Goal: Task Accomplishment & Management: Use online tool/utility

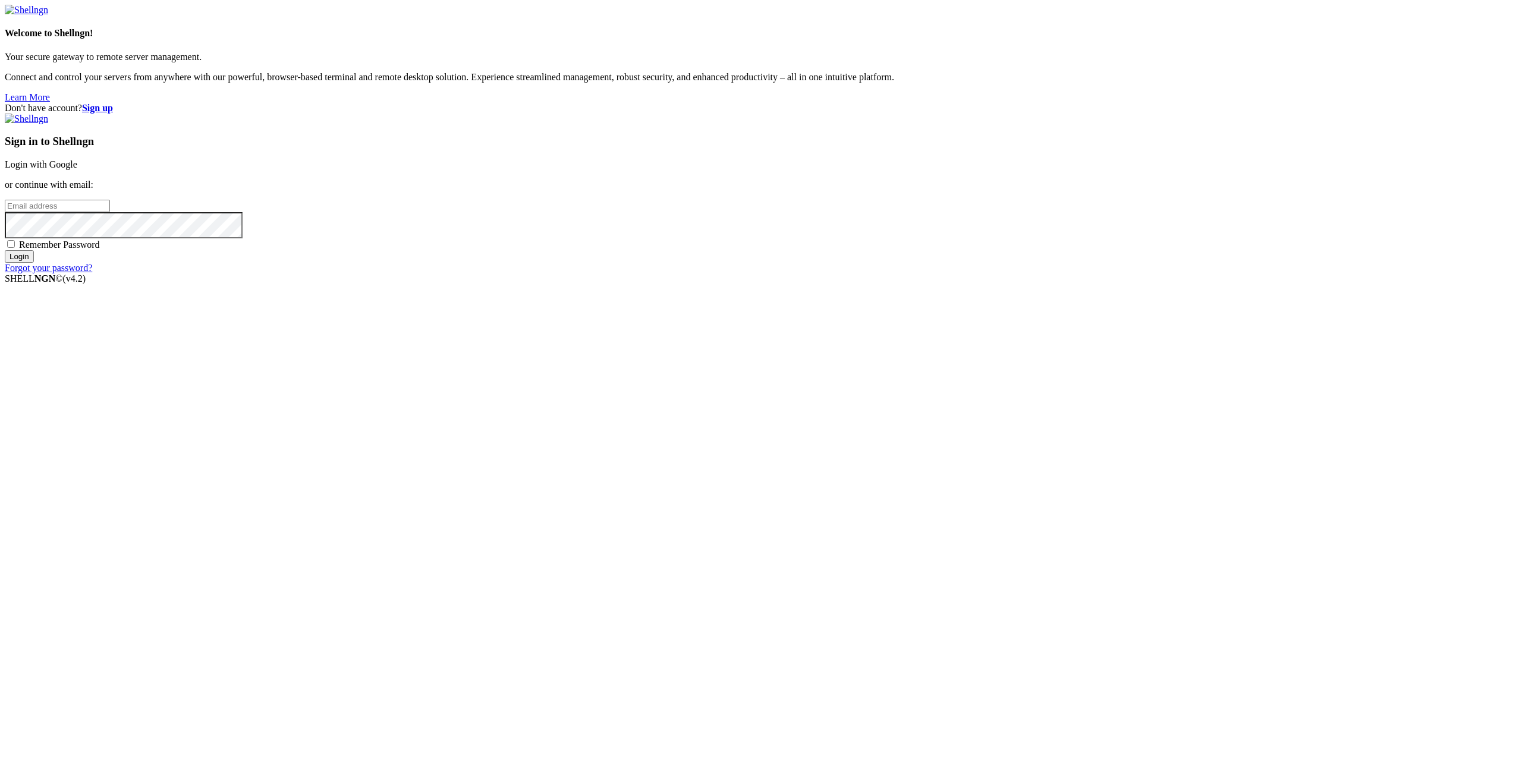
click at [78, 169] on link "Login with Google" at bounding box center [41, 164] width 73 height 10
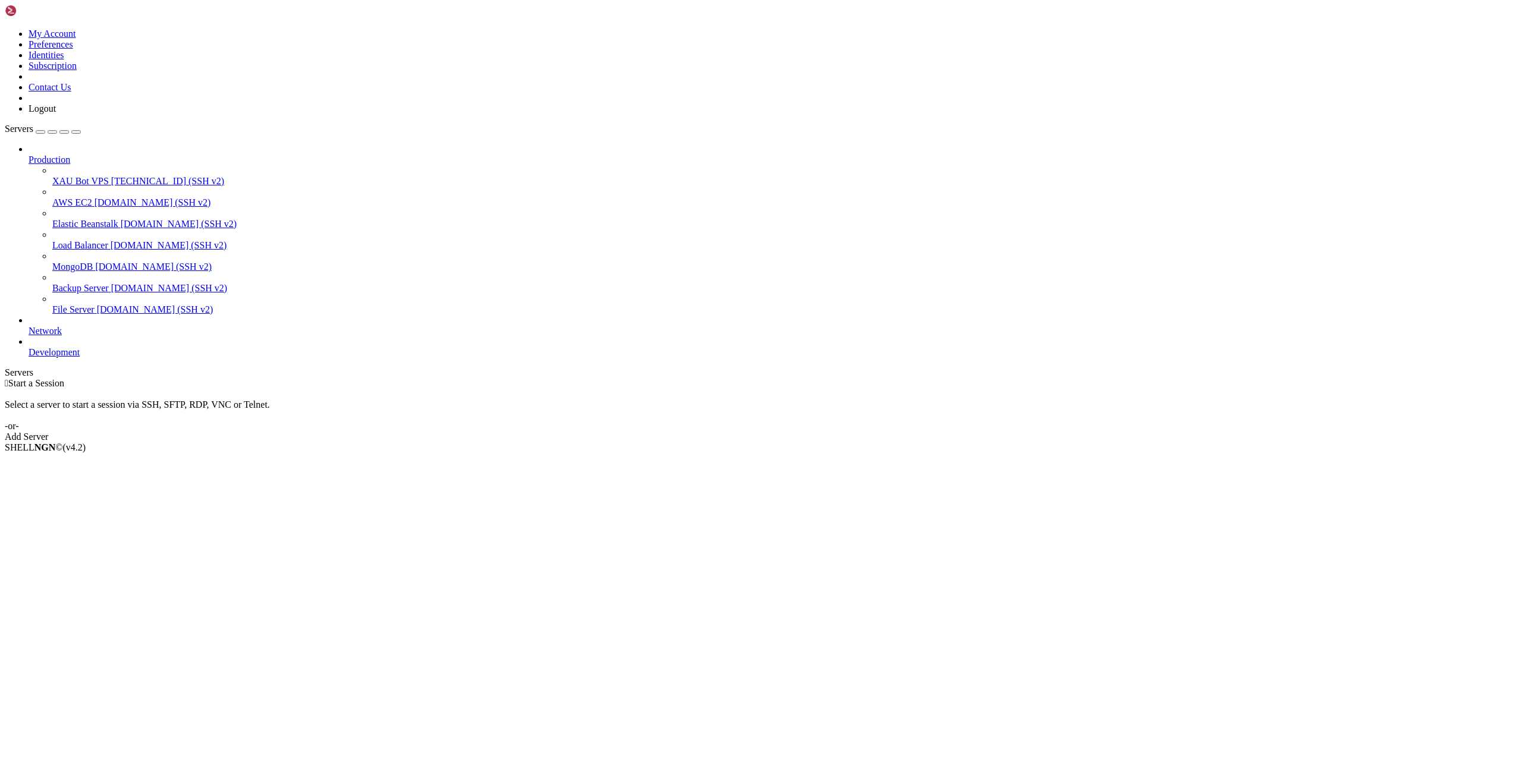
click at [111, 176] on span "[TECHNICAL_ID] (SSH v2)" at bounding box center [167, 181] width 113 height 10
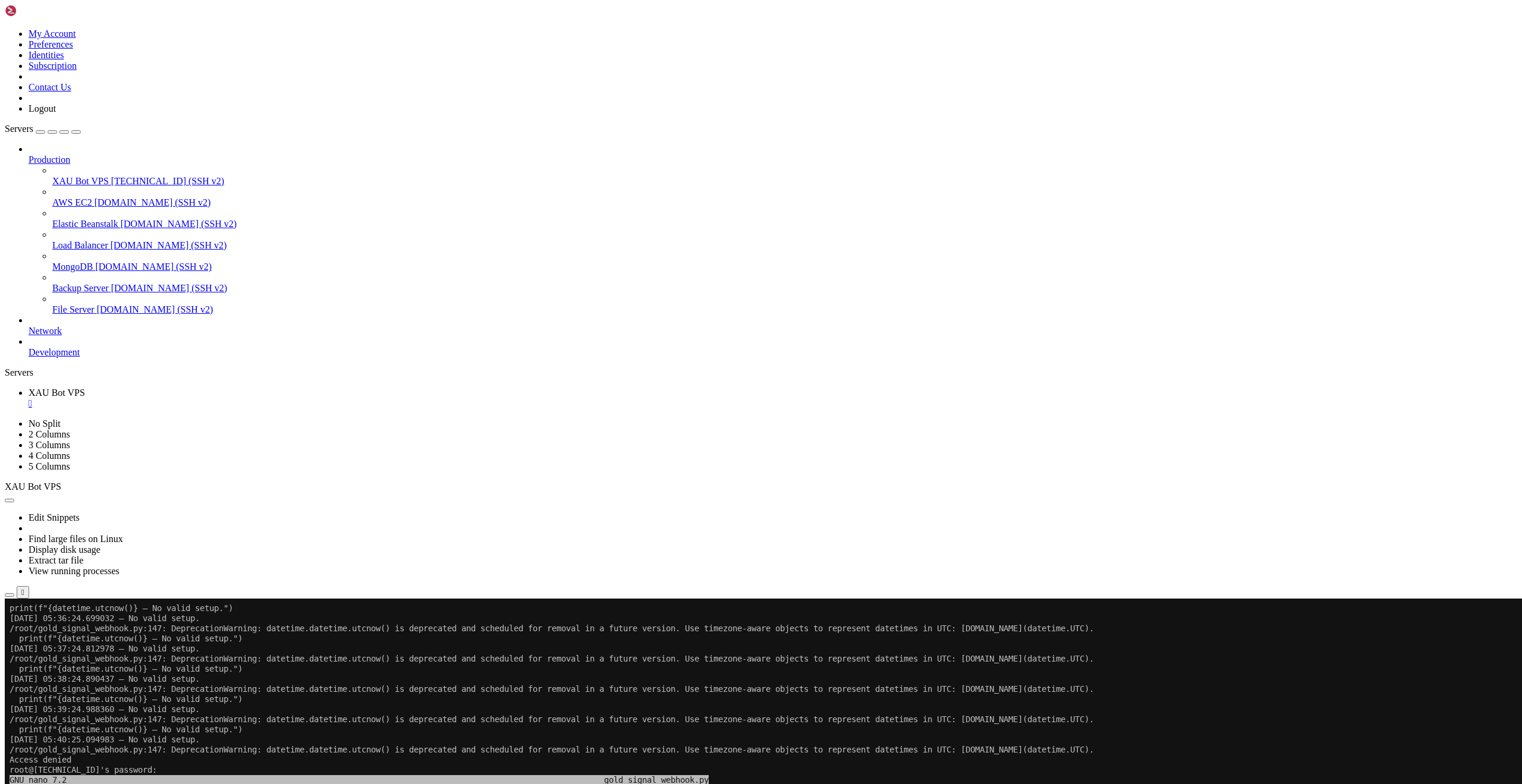
drag, startPoint x: 110, startPoint y: 1244, endPoint x: 27, endPoint y: 795, distance: 456.6
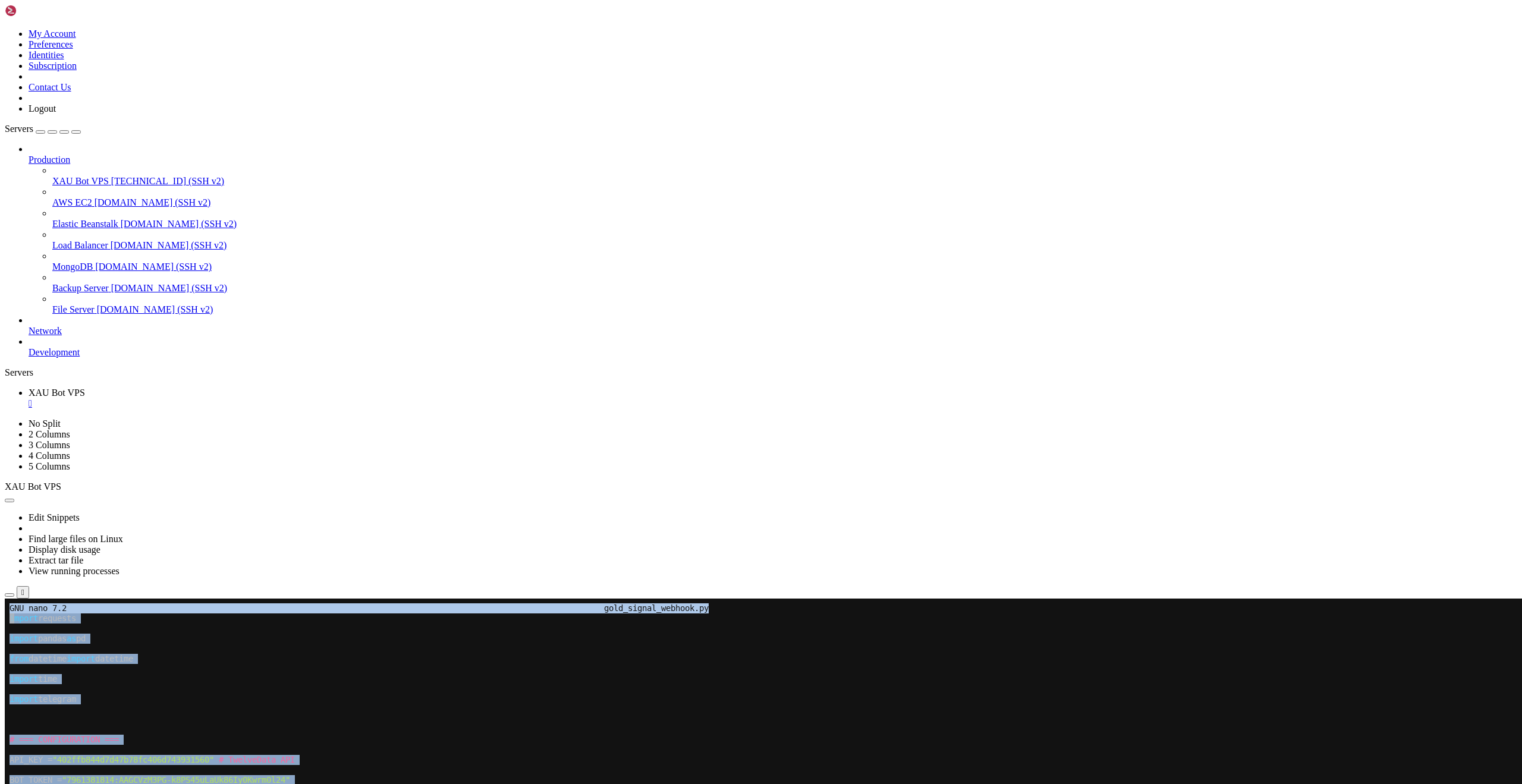
drag, startPoint x: 8, startPoint y: 620, endPoint x: 370, endPoint y: 1201, distance: 684.5
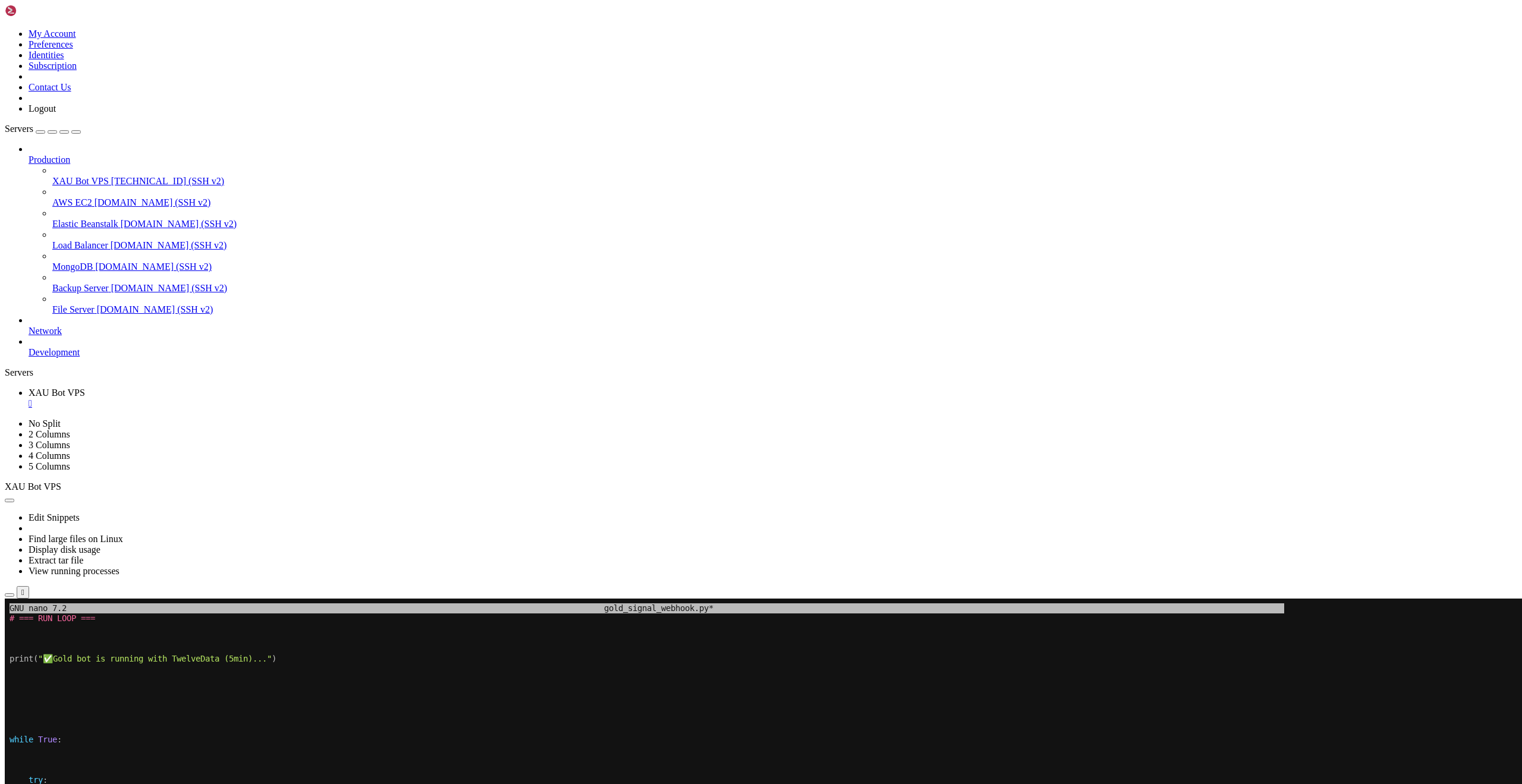
drag, startPoint x: 159, startPoint y: 1145, endPoint x: 96, endPoint y: 842, distance: 309.5
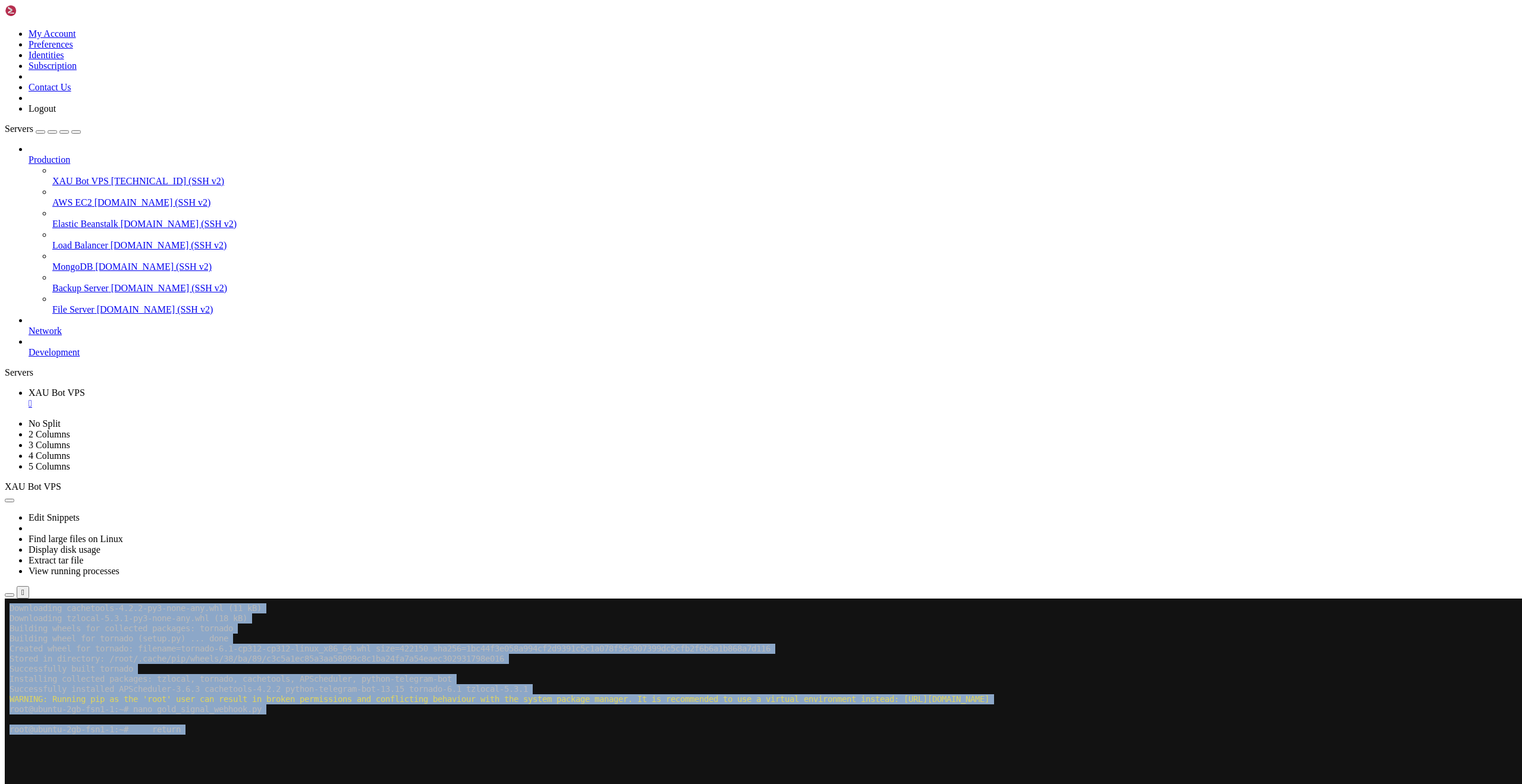
scroll to position [698, 0]
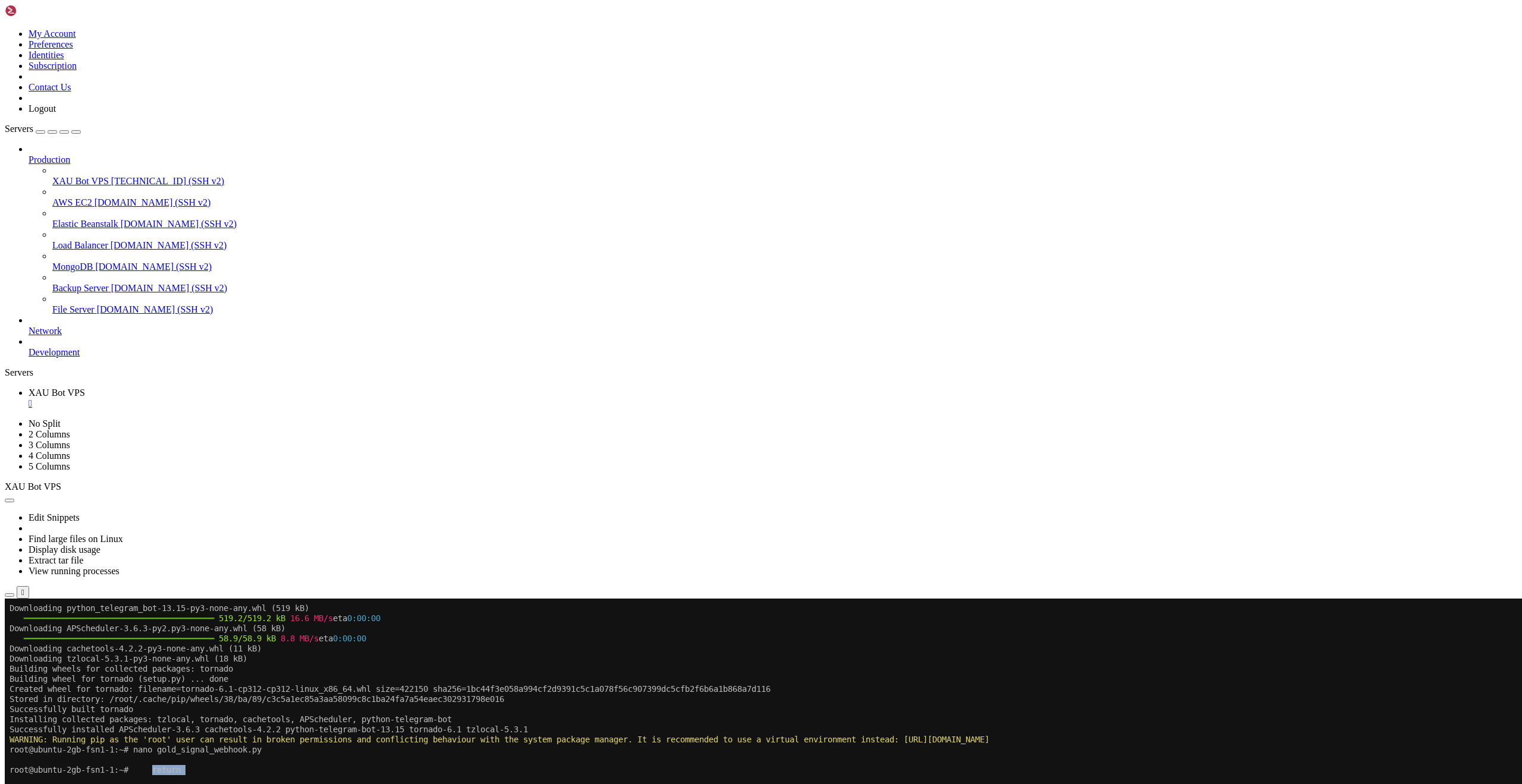
drag, startPoint x: 398, startPoint y: 1299, endPoint x: 161, endPoint y: 767, distance: 582.4
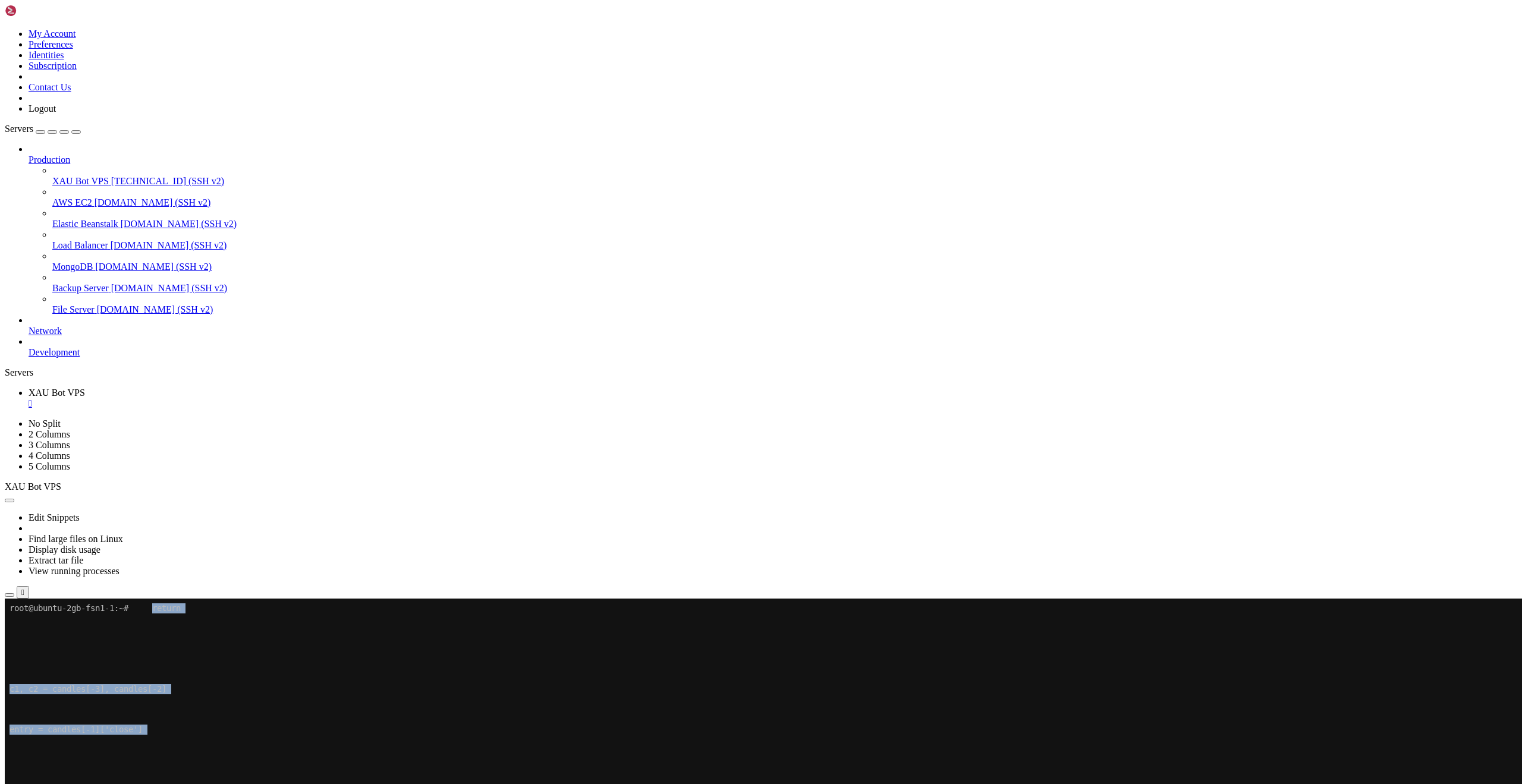
scroll to position [859, 0]
drag, startPoint x: 119, startPoint y: 1253, endPoint x: 205, endPoint y: 1252, distance: 86.0
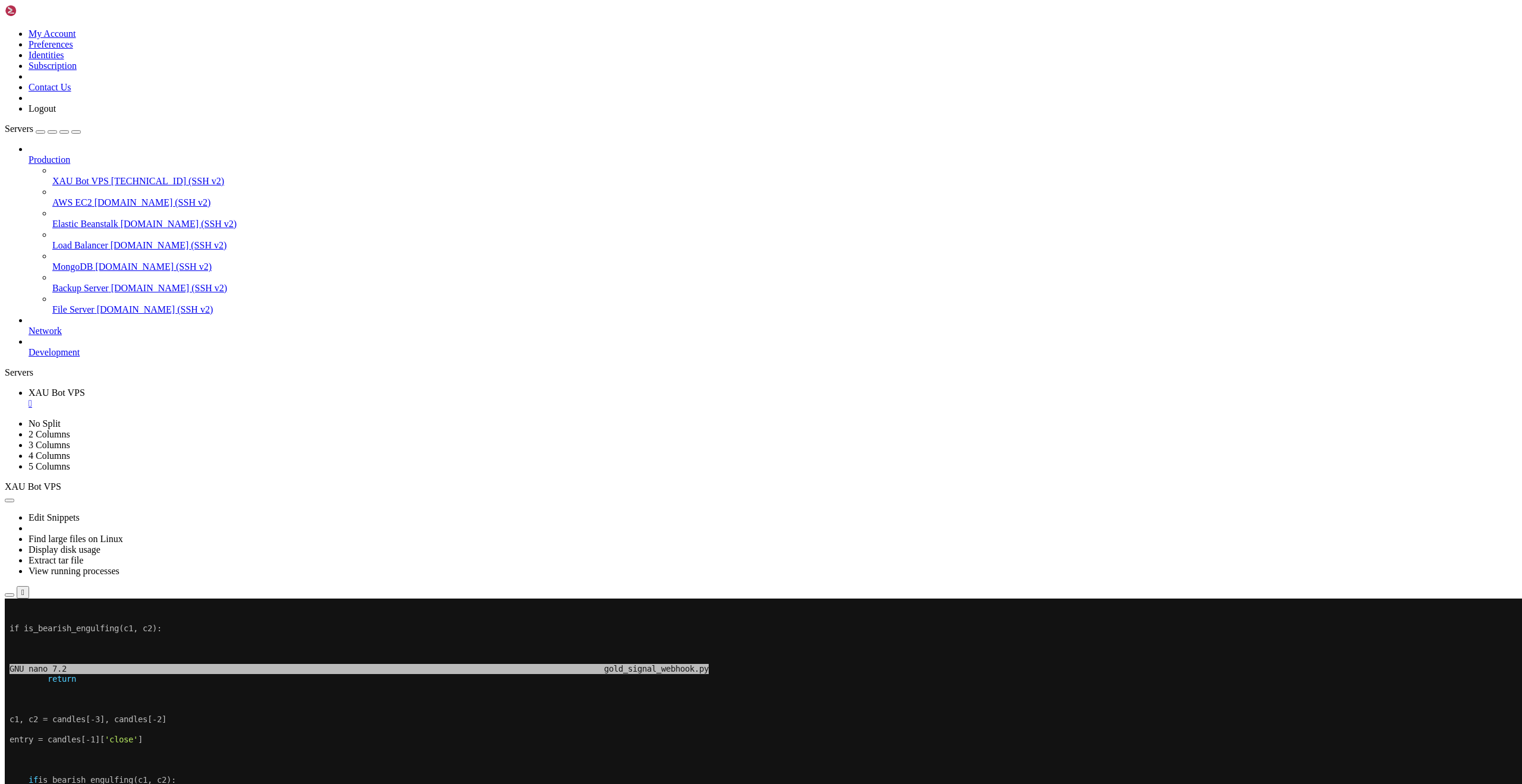
scroll to position [1101, 0]
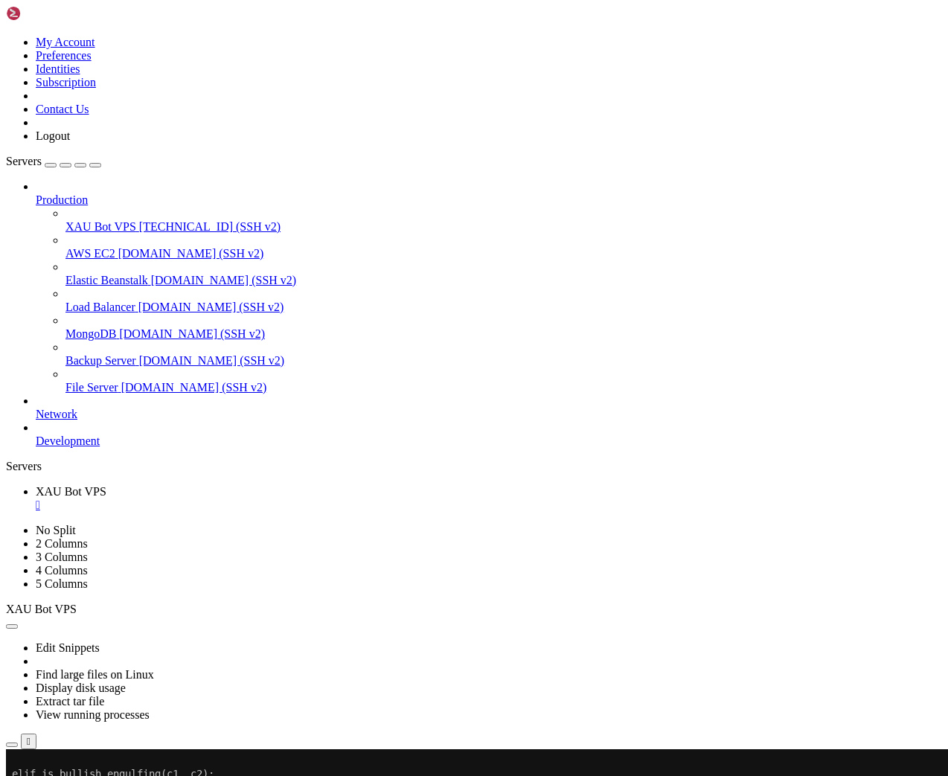
scroll to position [2188, 0]
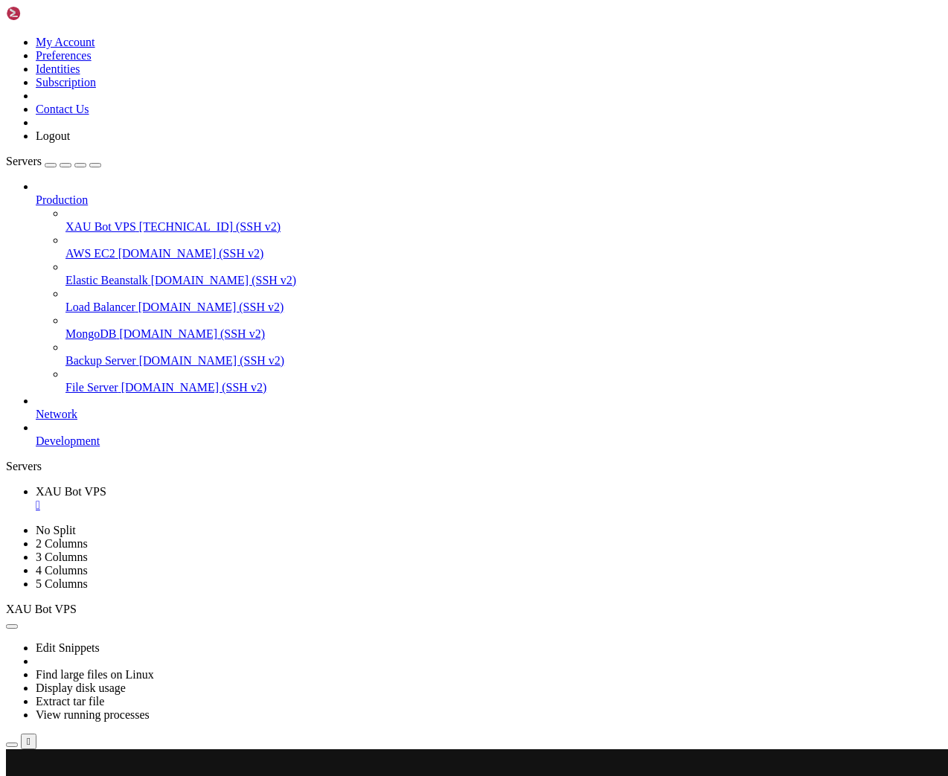
click at [197, 761] on x-row "root@ubuntu-2gb-fsn1-1:~#" at bounding box center [386, 761] width 748 height 13
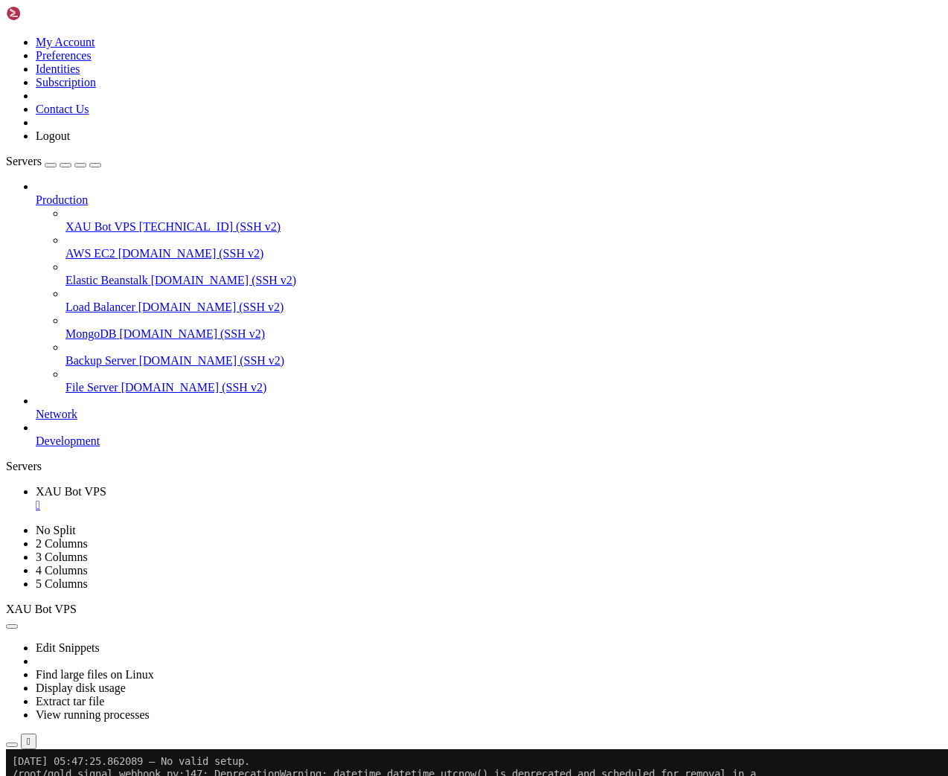
scroll to position [2264, 0]
click at [335, 616] on div "Edit Snippets Find large files on Linux Display disk usage Extract tar file Vie…" at bounding box center [474, 682] width 936 height 133
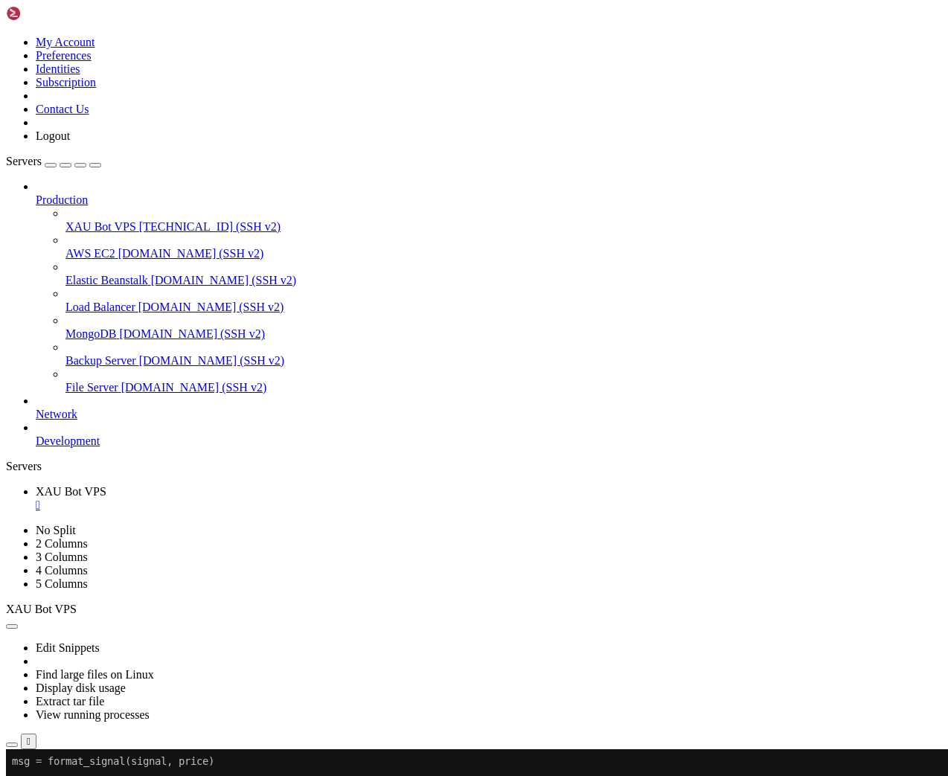
scroll to position [2301, 0]
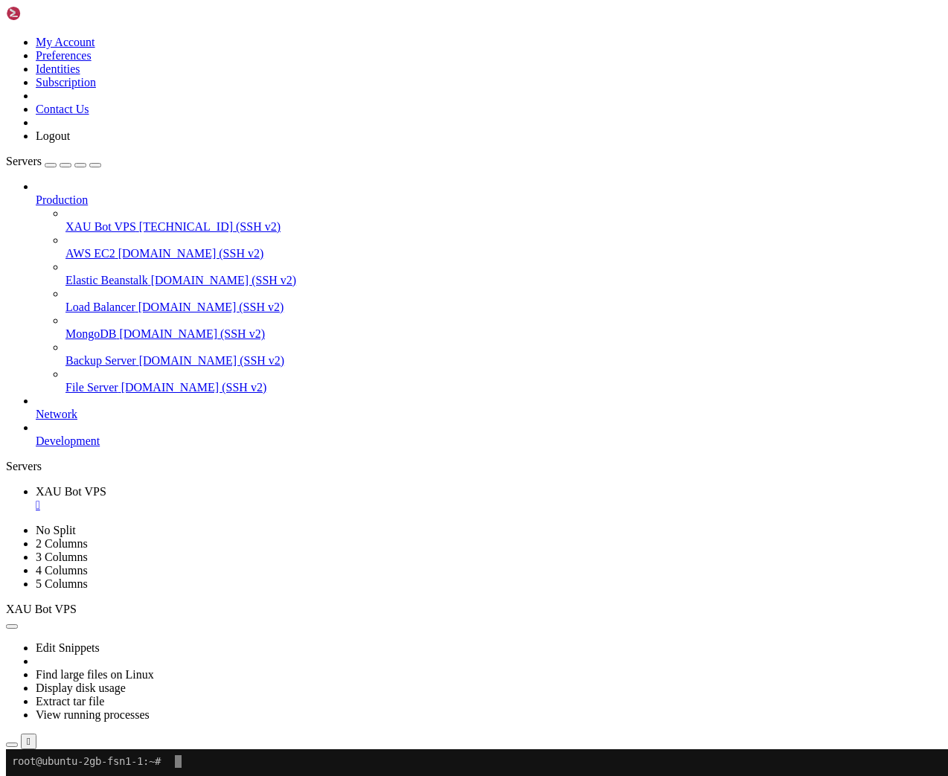
click at [257, 788] on x-row at bounding box center [386, 786] width 748 height 13
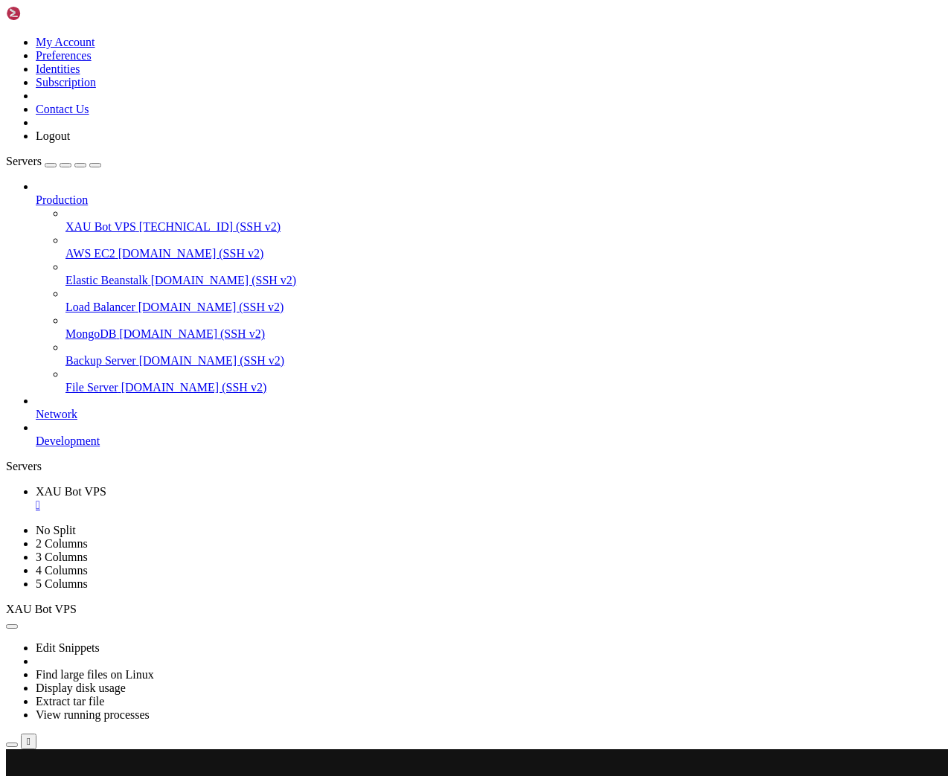
drag, startPoint x: 182, startPoint y: 1403, endPoint x: 101, endPoint y: 1397, distance: 81.3
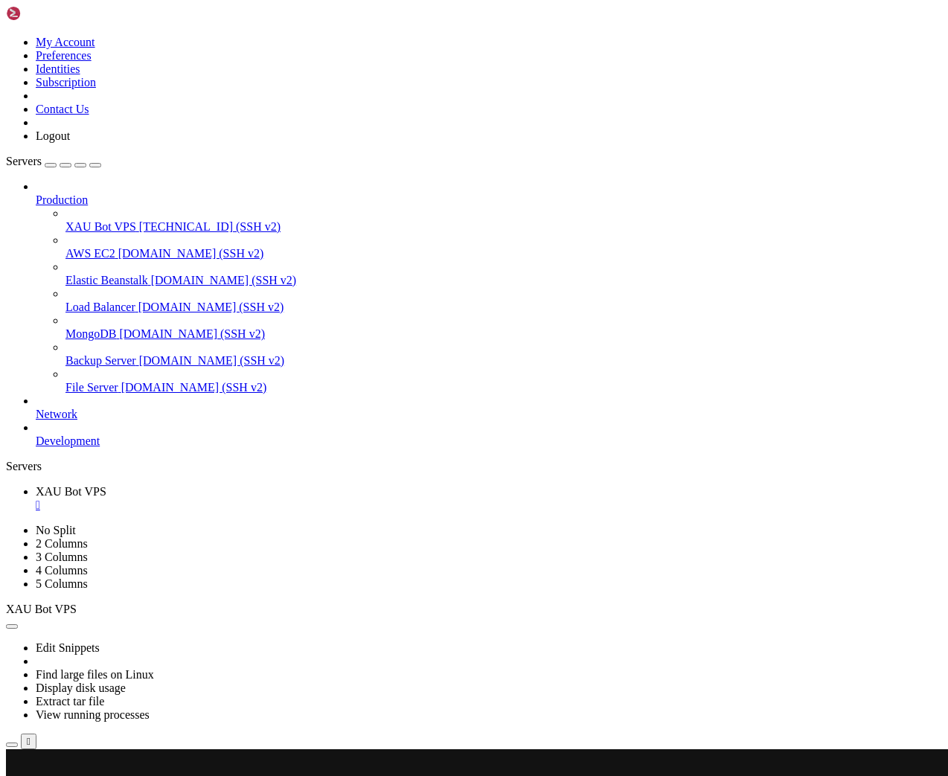
drag, startPoint x: 71, startPoint y: 1394, endPoint x: 184, endPoint y: 1410, distance: 114.2
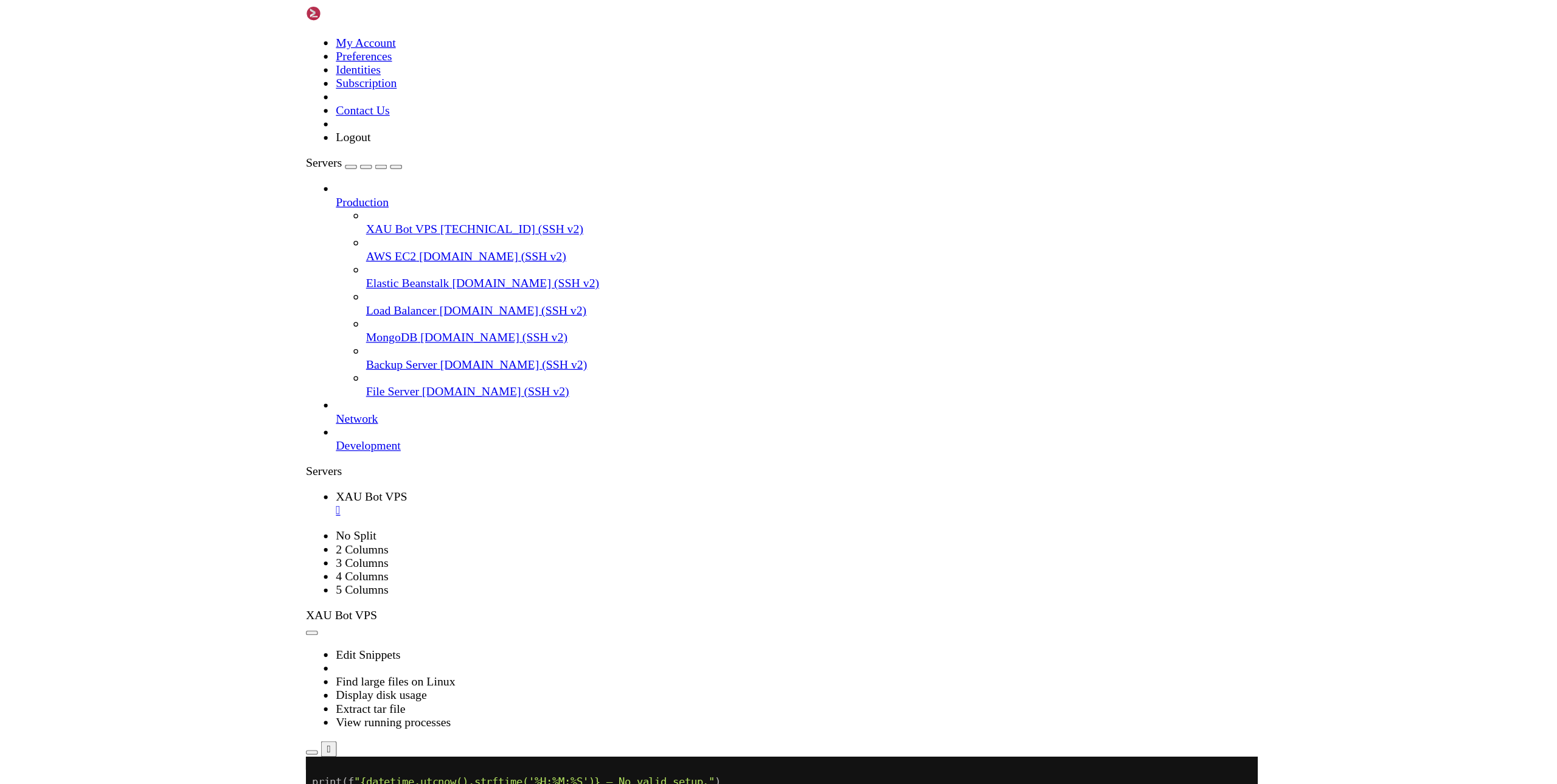
scroll to position [1974, 0]
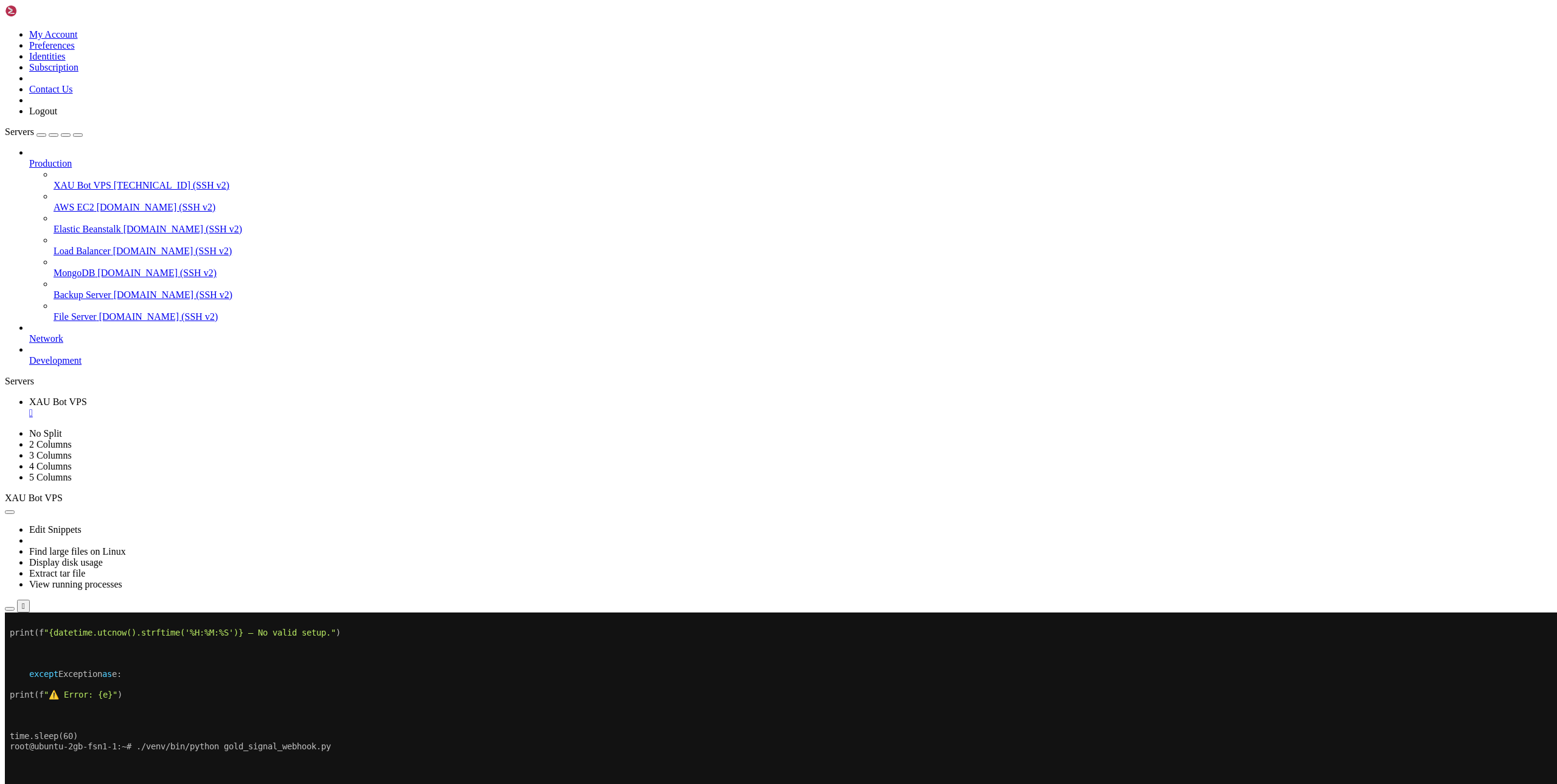
drag, startPoint x: 168, startPoint y: 850, endPoint x: 202, endPoint y: 964, distance: 119.0
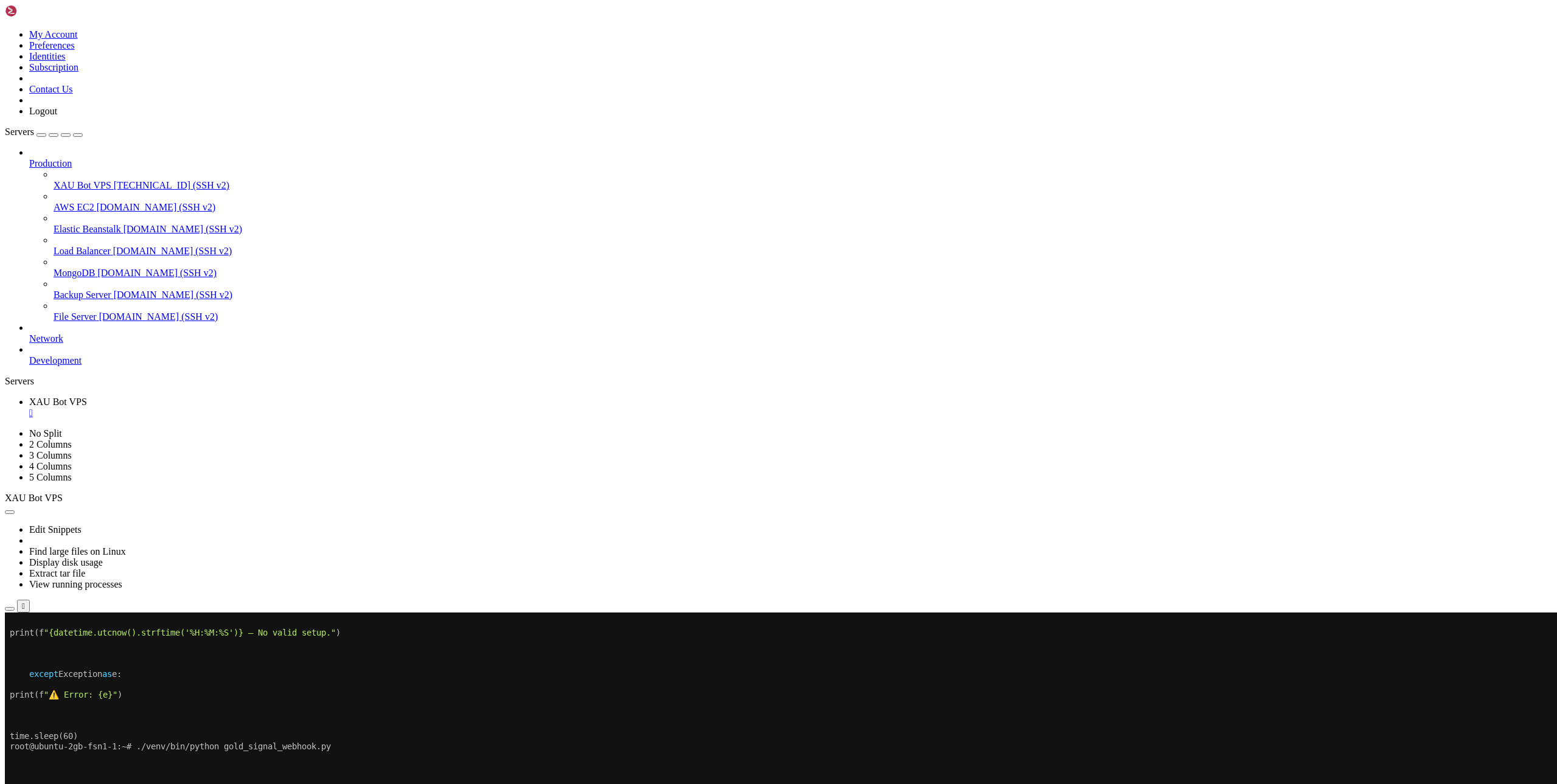
click at [114, 180] on span "[TECHNICAL_ID] (SSH v2)" at bounding box center [171, 185] width 115 height 11
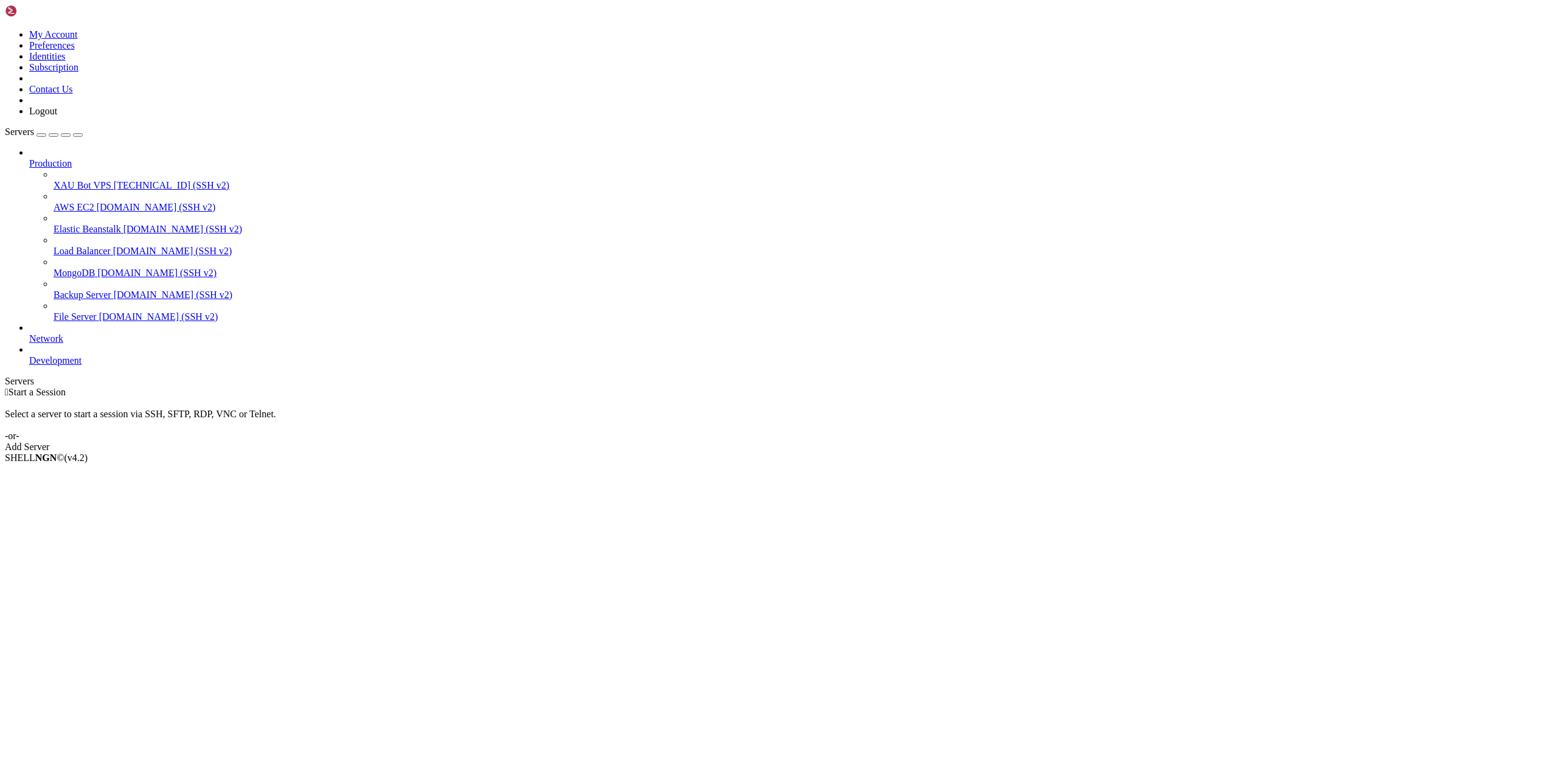
click at [72, 180] on span "XAU Bot VPS" at bounding box center [82, 185] width 58 height 11
click at [56, 180] on span "XAU Bot VPS" at bounding box center [82, 185] width 58 height 11
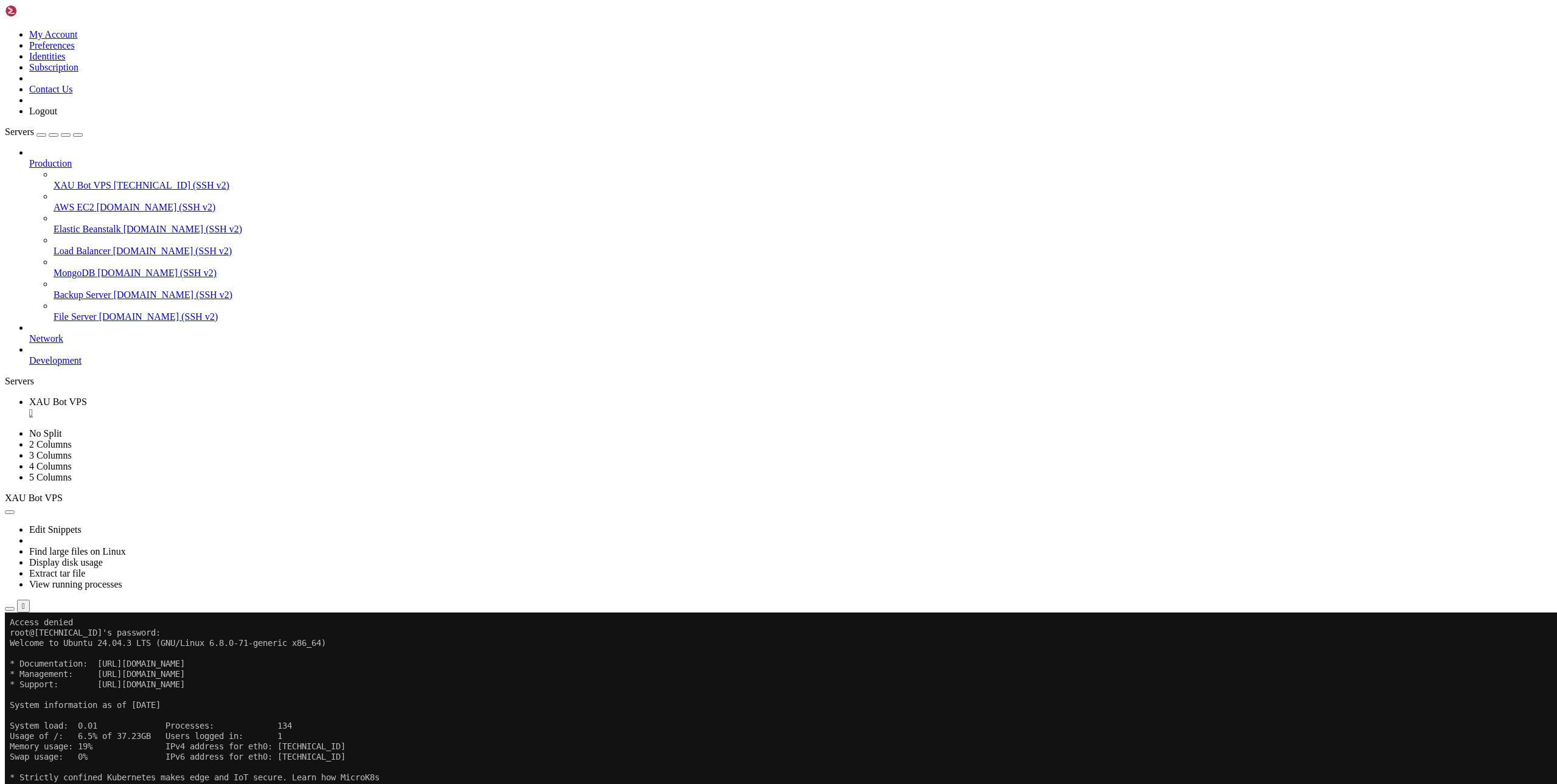
scroll to position [6, 1]
drag, startPoint x: 368, startPoint y: 1194, endPoint x: 188, endPoint y: 1118, distance: 195.4
drag, startPoint x: 208, startPoint y: 951, endPoint x: 200, endPoint y: 949, distance: 8.2
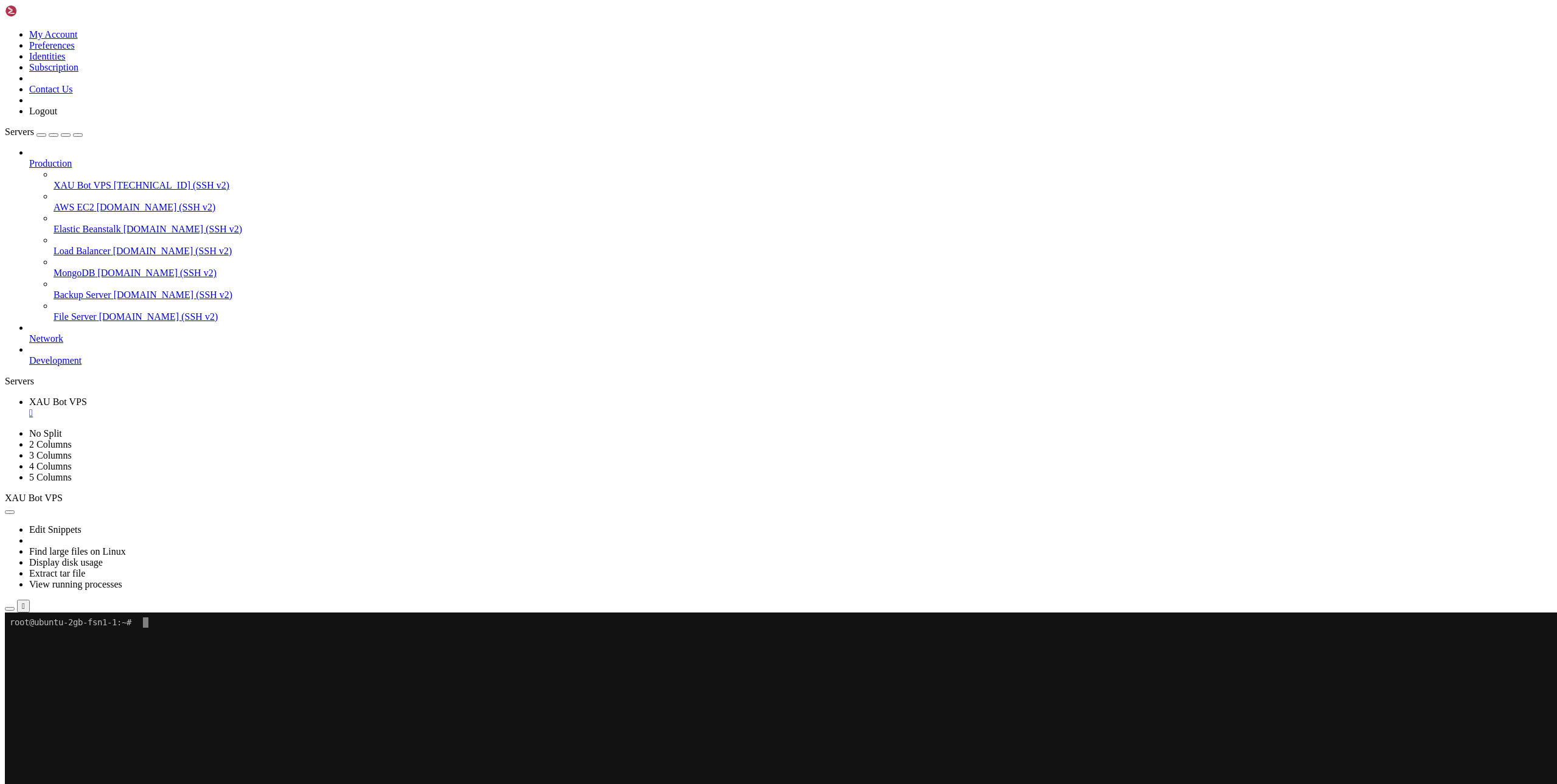
click at [159, 625] on x-row "root@ubuntu-2gb-fsn1-1:~#" at bounding box center [707, 622] width 1394 height 11
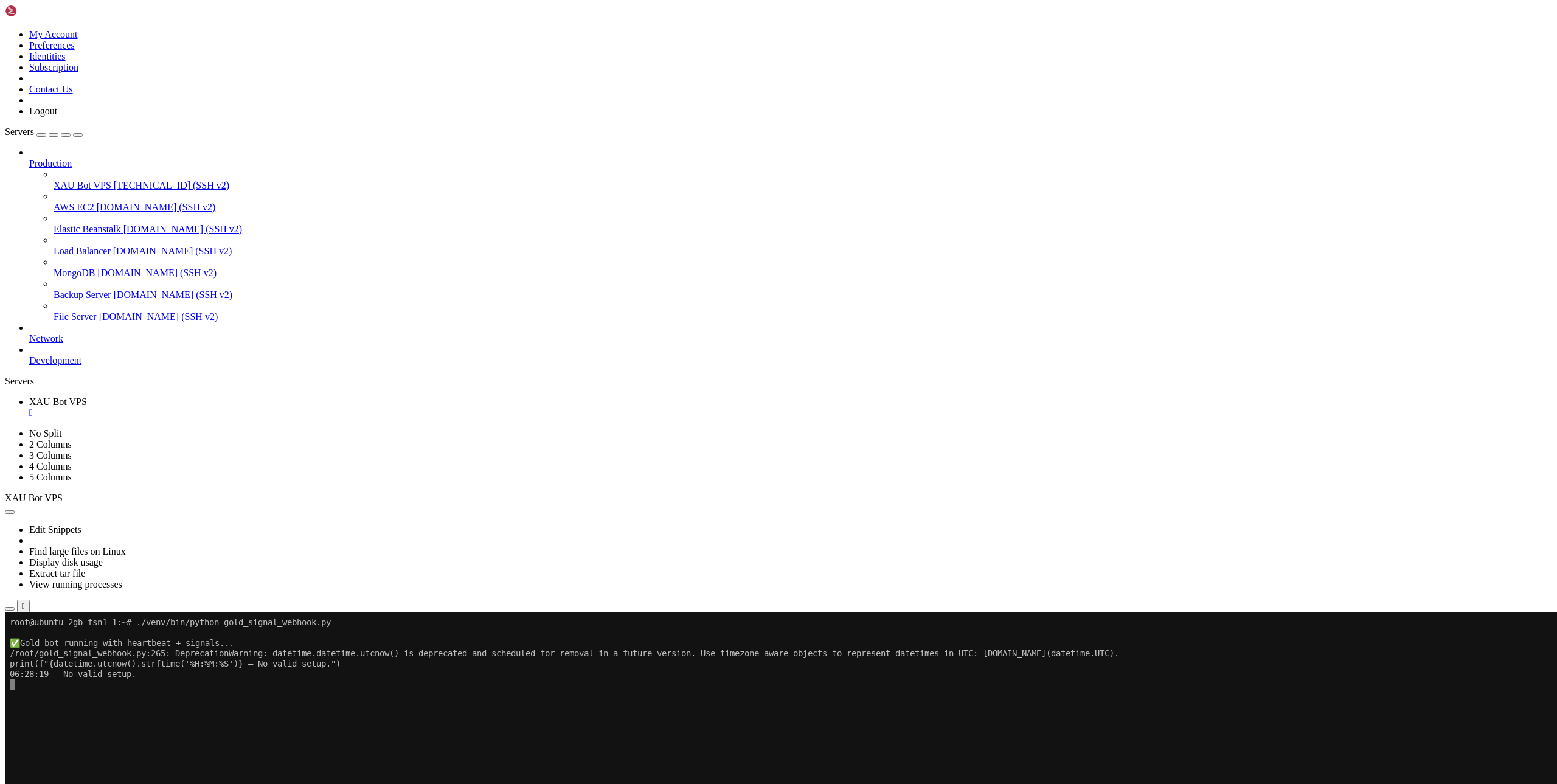
click at [269, 731] on x-row at bounding box center [707, 736] width 1394 height 11
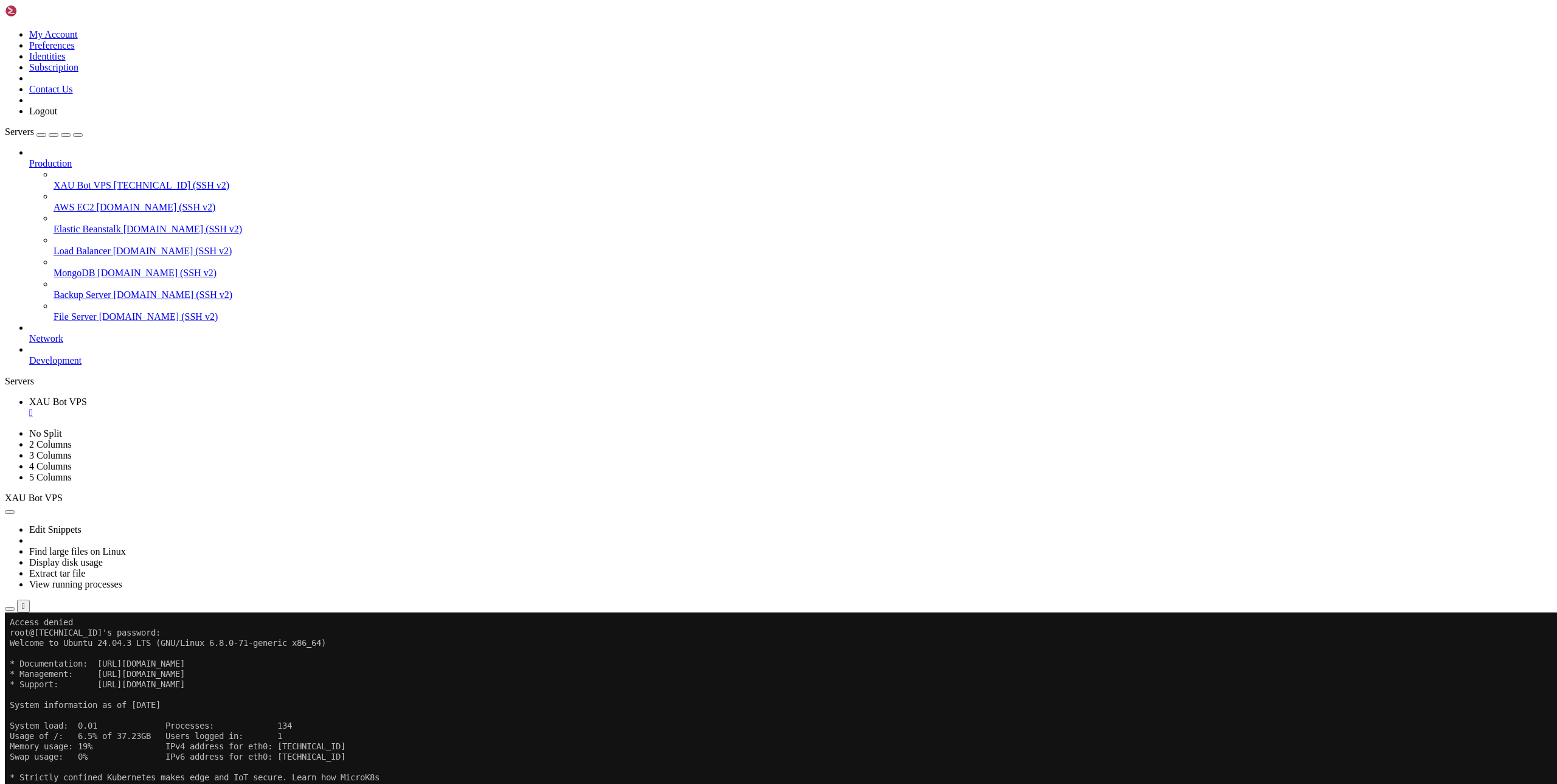
click at [5, 612] on icon at bounding box center [5, 612] width 0 height 0
